Goal: Task Accomplishment & Management: Manage account settings

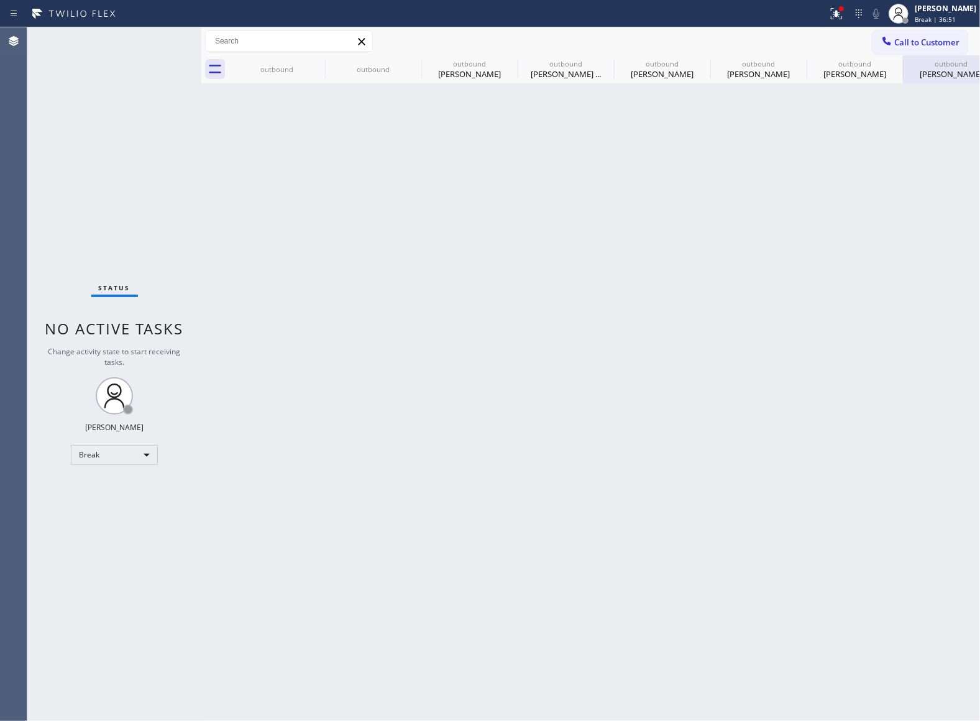
drag, startPoint x: 90, startPoint y: 103, endPoint x: 921, endPoint y: 63, distance: 831.5
click at [96, 103] on div "Status No active tasks Change activity state to start receiving tasks. [PERSON_…" at bounding box center [114, 373] width 174 height 693
click at [924, 0] on div "[PERSON_NAME] Break | 36:53" at bounding box center [932, 13] width 95 height 27
click at [930, 80] on button "Unavailable" at bounding box center [917, 82] width 124 height 16
drag, startPoint x: 55, startPoint y: 210, endPoint x: 530, endPoint y: 186, distance: 475.8
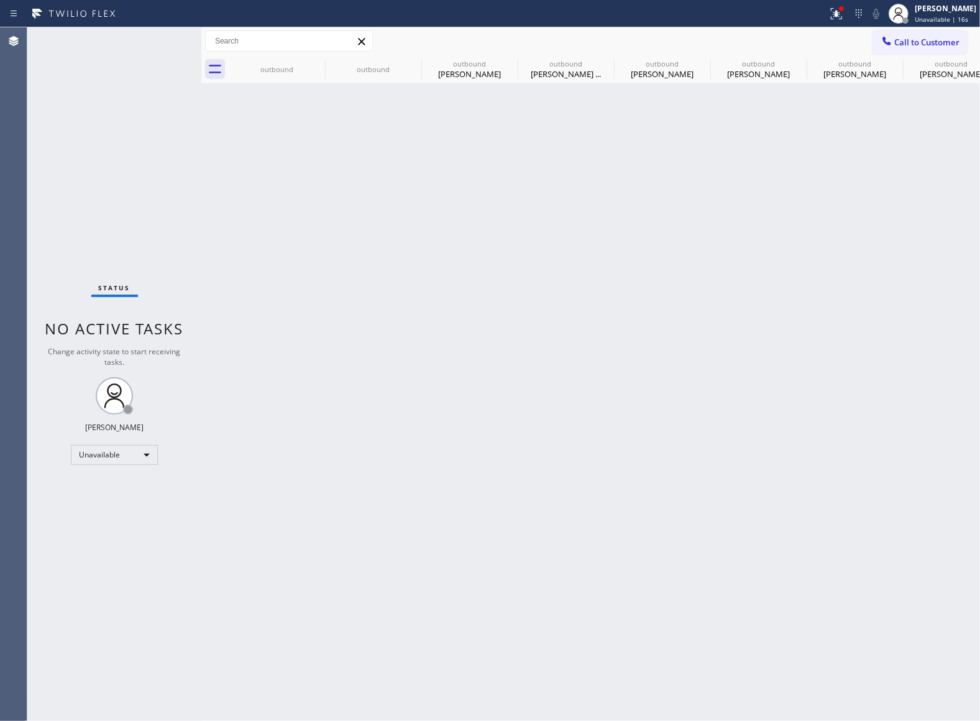
click at [132, 204] on div "Status No active tasks Change activity state to start receiving tasks. [PERSON_…" at bounding box center [114, 373] width 174 height 693
click at [954, 15] on span "Unavailable | 3:06" at bounding box center [942, 19] width 56 height 9
click at [912, 91] on button "Break" at bounding box center [917, 98] width 124 height 16
click at [58, 227] on div "Status No active tasks Change activity state to start receiving tasks. [PERSON_…" at bounding box center [114, 373] width 174 height 693
